Goal: Information Seeking & Learning: Learn about a topic

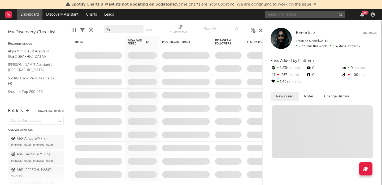
click at [298, 17] on input "text" at bounding box center [305, 14] width 80 height 7
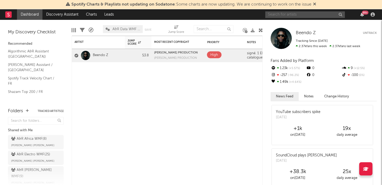
type input "p"
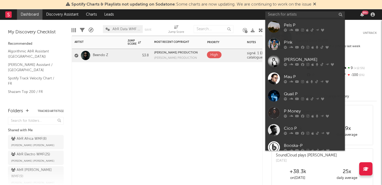
click at [152, 102] on div "Artist Notifications Jump Score Most Recent Copyright Label Priority Edit setti…" at bounding box center [167, 111] width 191 height 150
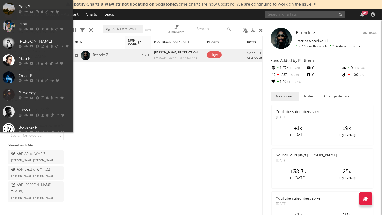
click at [290, 14] on input "text" at bounding box center [305, 14] width 80 height 7
paste input "[PERSON_NAME]"
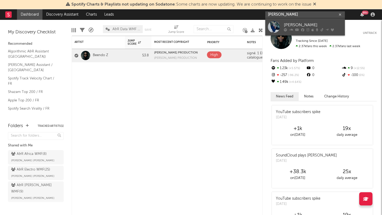
type input "[PERSON_NAME]"
click at [298, 24] on div "[PERSON_NAME]" at bounding box center [313, 25] width 58 height 6
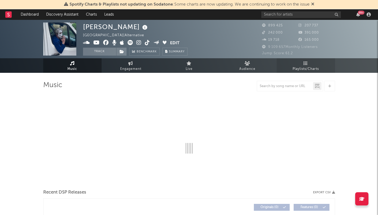
click at [307, 67] on span "Playlists/Charts" at bounding box center [306, 69] width 26 height 6
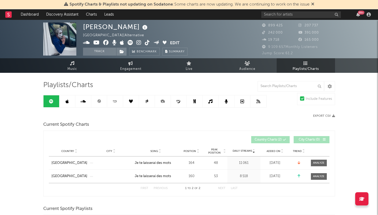
click at [64, 102] on link at bounding box center [67, 102] width 16 height 12
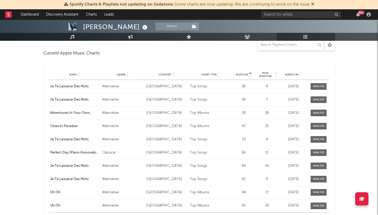
scroll to position [647, 0]
